Goal: Information Seeking & Learning: Learn about a topic

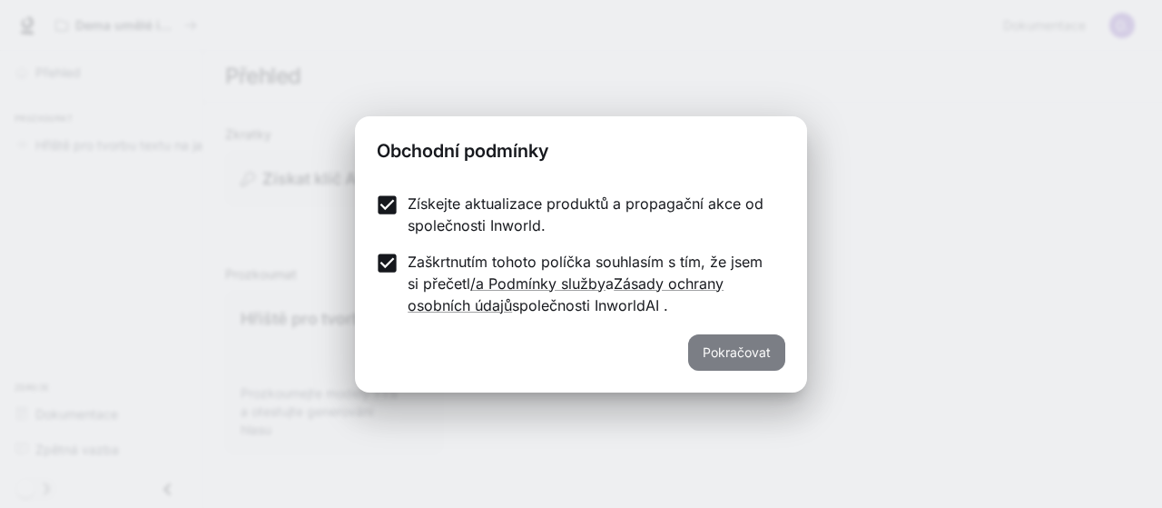
click at [769, 353] on font "Pokračovat" at bounding box center [737, 351] width 68 height 15
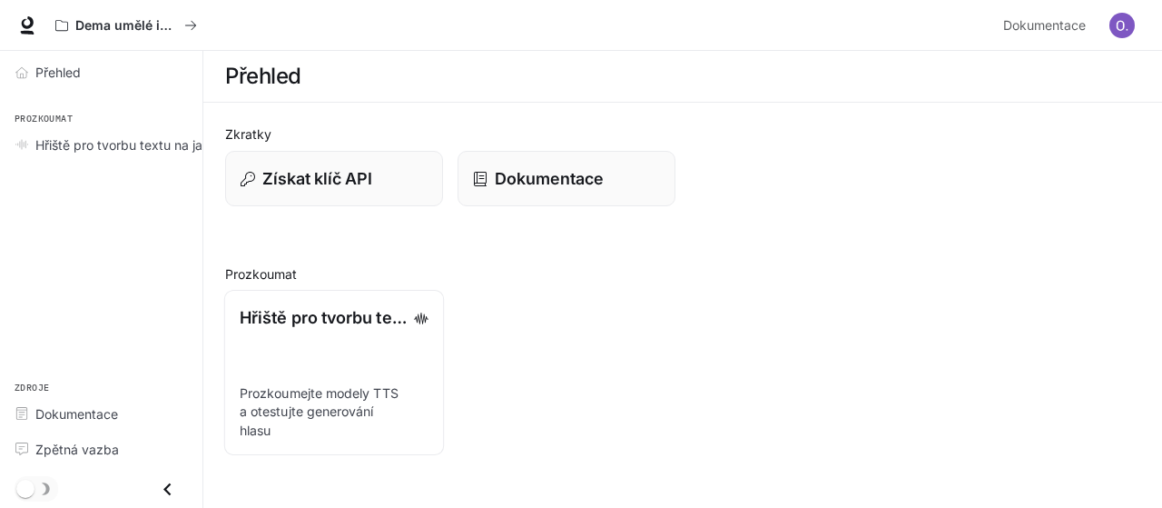
click at [327, 320] on font "Hřiště pro tvorbu textu na jazyku" at bounding box center [367, 317] width 255 height 19
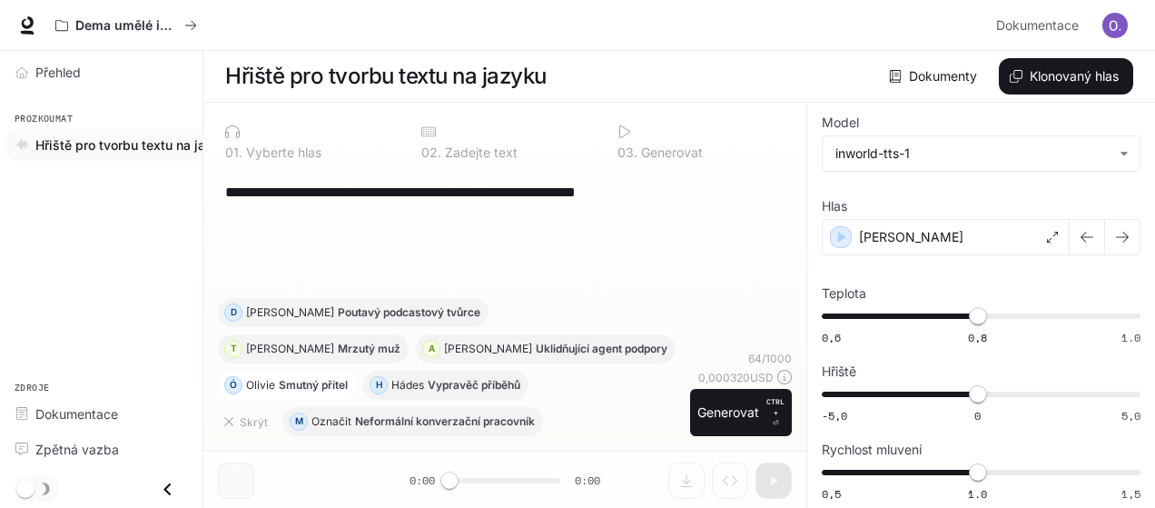
click at [272, 381] on font "Olivie" at bounding box center [260, 385] width 29 height 14
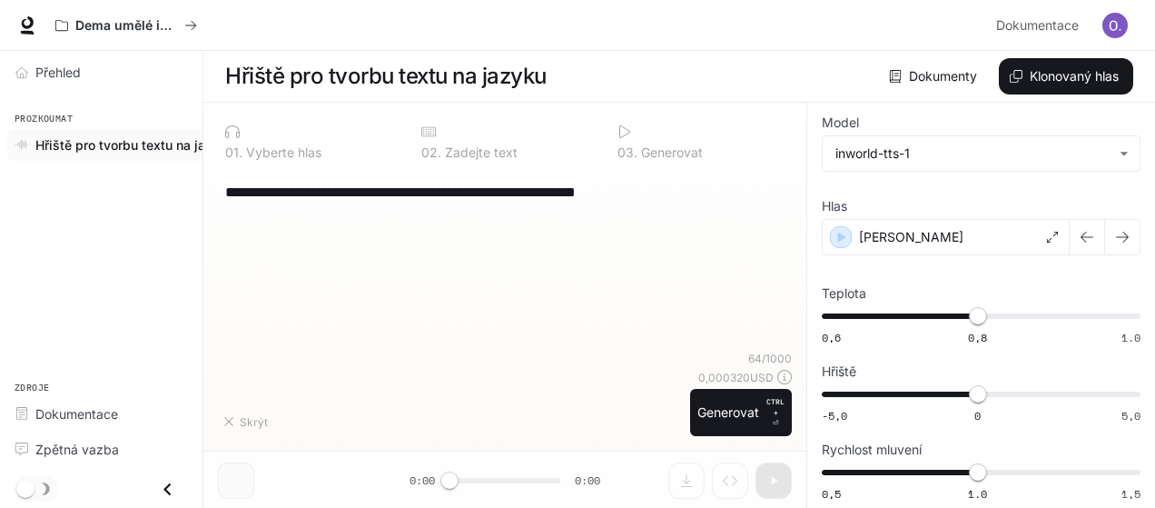
type textarea "**********"
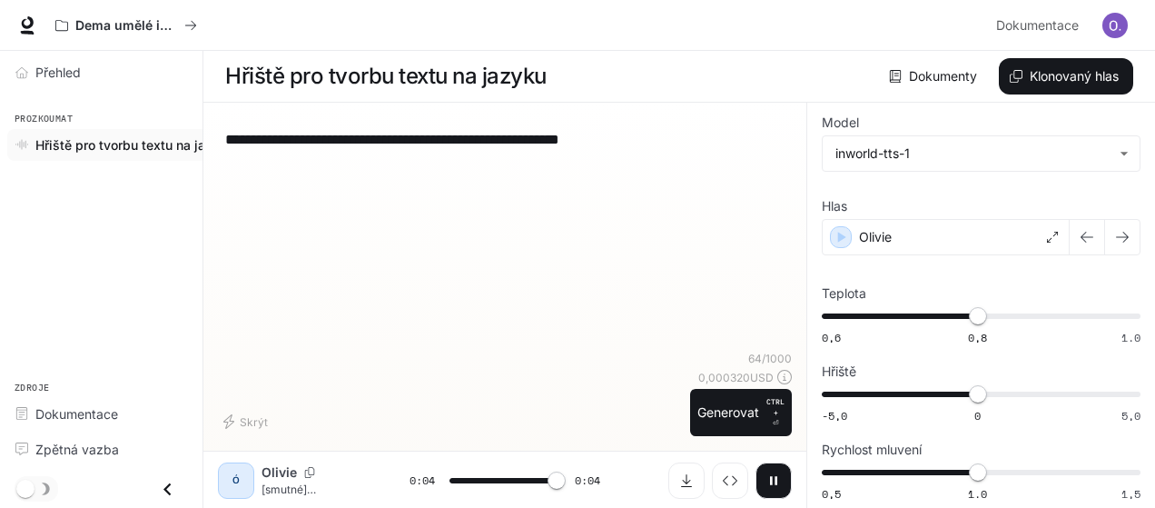
type input "*"
click at [125, 141] on font "Hřiště pro tvorbu textu na jazyku" at bounding box center [134, 144] width 199 height 15
click at [124, 141] on font "Hřiště pro tvorbu textu na jazyku" at bounding box center [134, 144] width 199 height 15
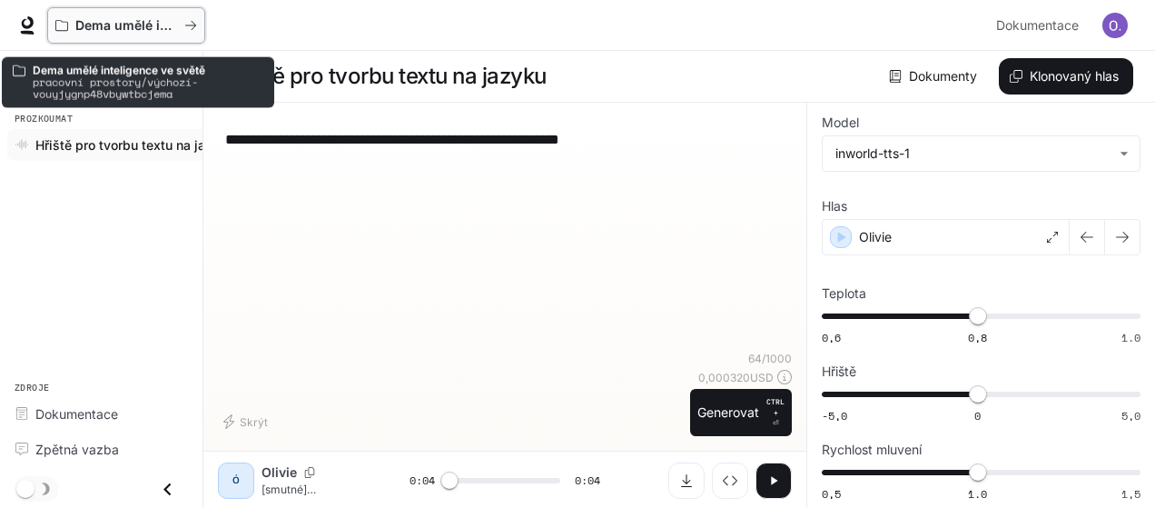
click at [132, 22] on font "Dema umělé inteligence ve světě" at bounding box center [177, 24] width 205 height 15
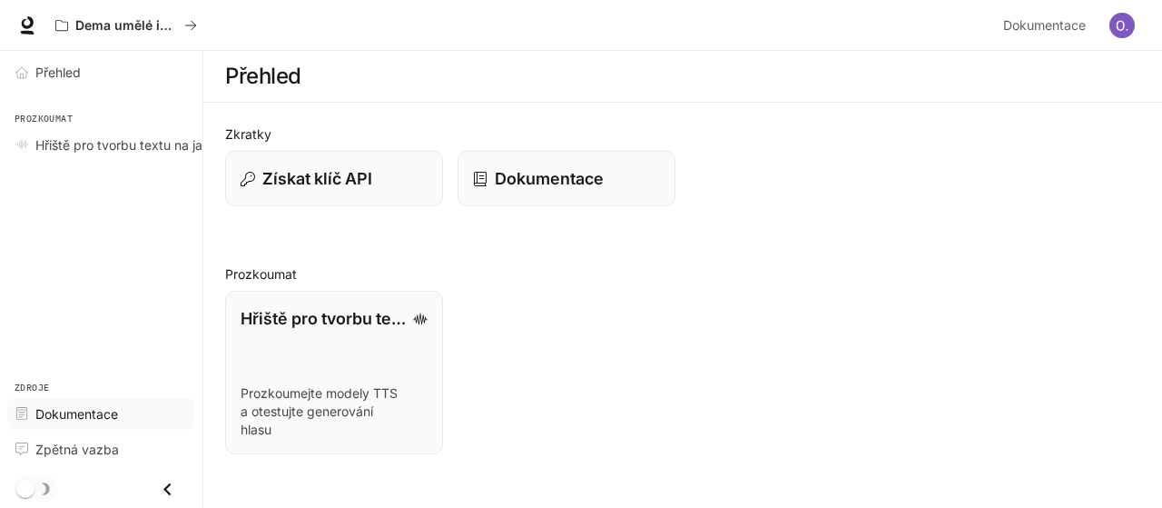
click at [74, 415] on font "Dokumentace" at bounding box center [76, 413] width 83 height 15
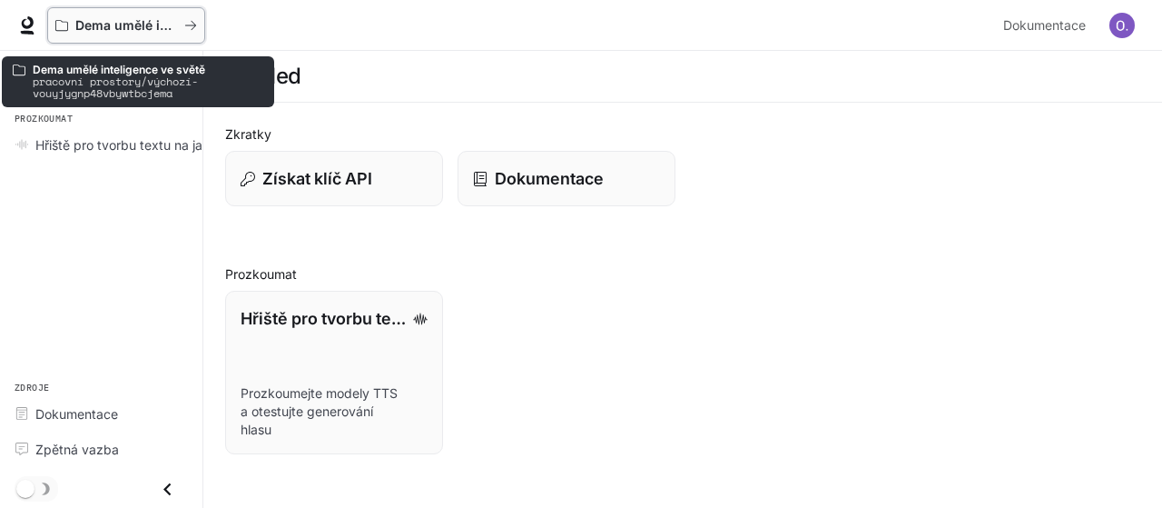
click at [134, 19] on font "Dema umělé inteligence ve světě" at bounding box center [177, 24] width 205 height 15
